Goal: Complete application form

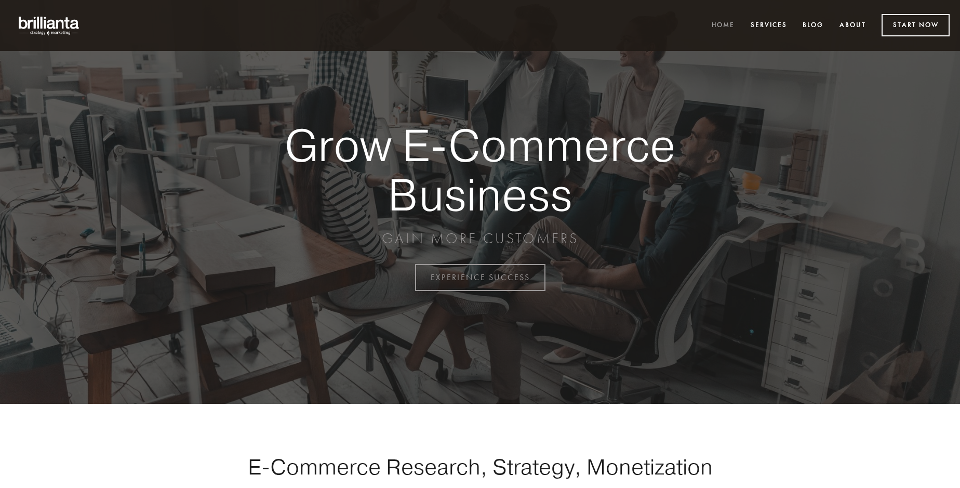
scroll to position [2723, 0]
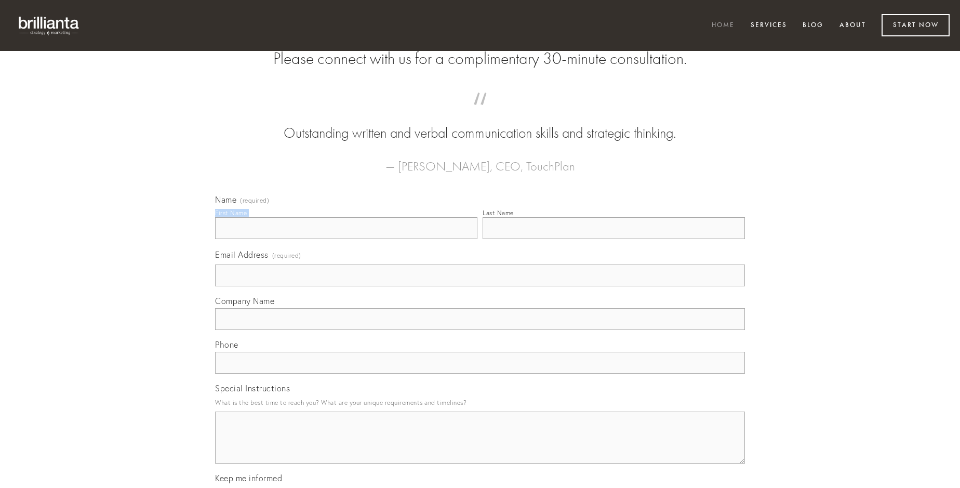
type input "[PERSON_NAME]"
click at [613, 239] on input "Last Name" at bounding box center [613, 228] width 262 height 22
type input "[PERSON_NAME]"
click at [480, 286] on input "Email Address (required)" at bounding box center [480, 275] width 530 height 22
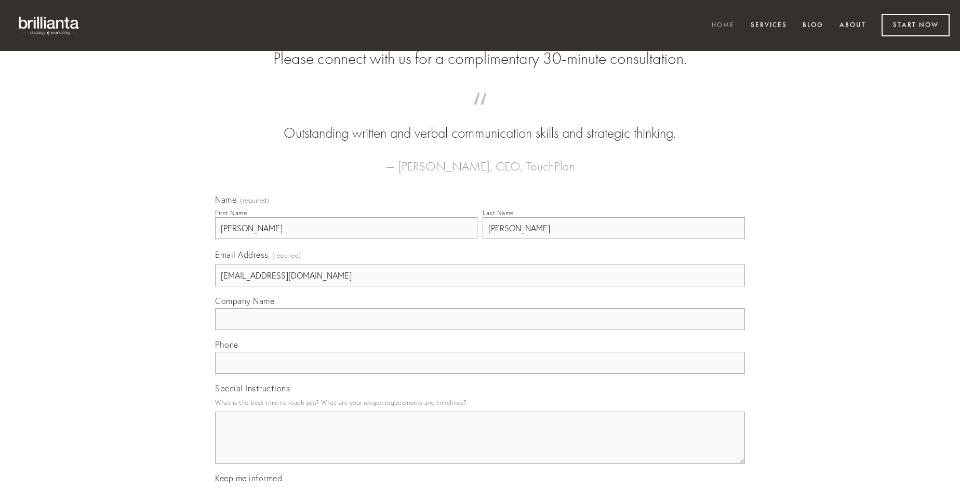
type input "[EMAIL_ADDRESS][DOMAIN_NAME]"
click at [480, 330] on input "Company Name" at bounding box center [480, 319] width 530 height 22
type input "adversus"
click at [480, 373] on input "text" at bounding box center [480, 363] width 530 height 22
click at [480, 447] on textarea "Special Instructions" at bounding box center [480, 437] width 530 height 52
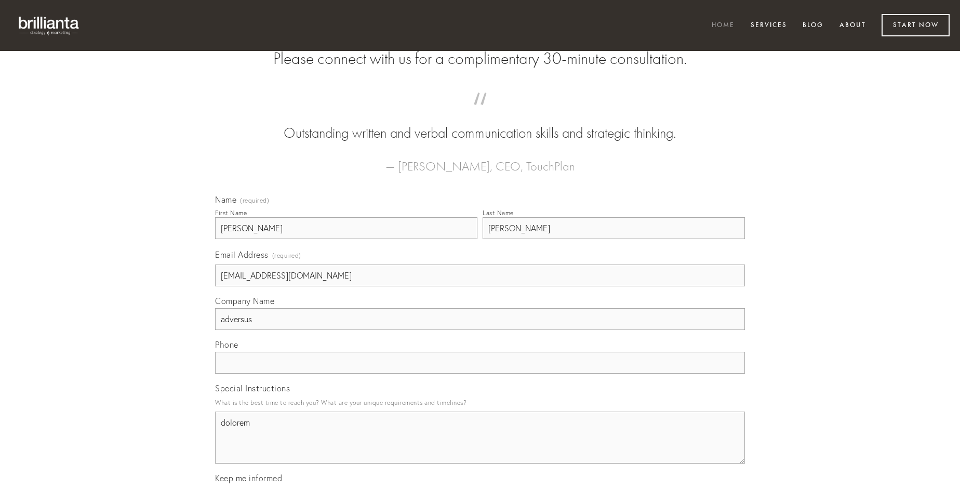
type textarea "dolorem"
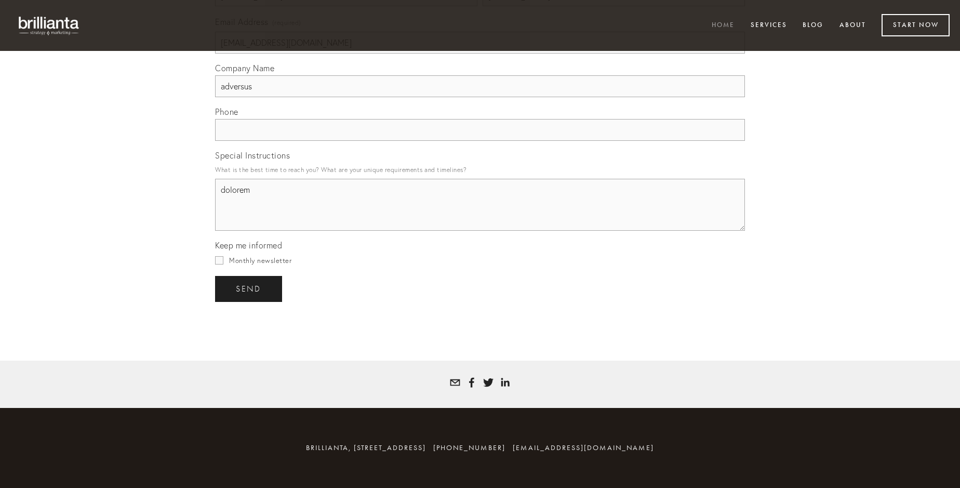
click at [249, 288] on span "send" at bounding box center [248, 288] width 25 height 9
